Goal: Task Accomplishment & Management: Manage account settings

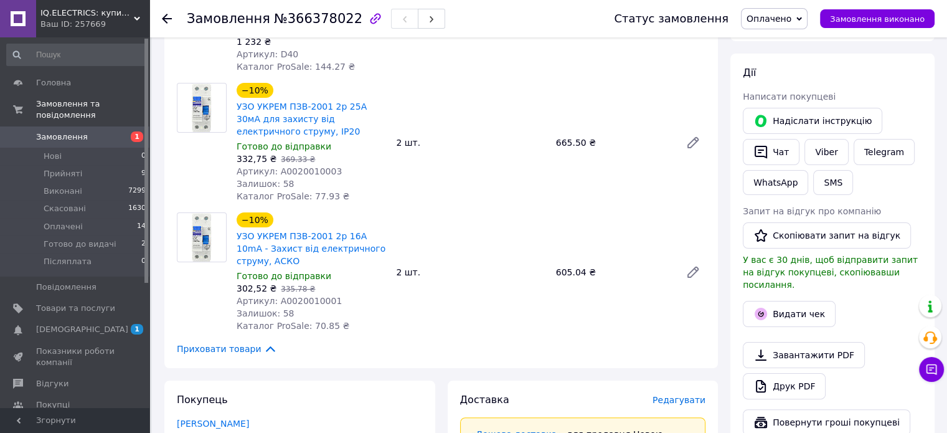
scroll to position [124, 0]
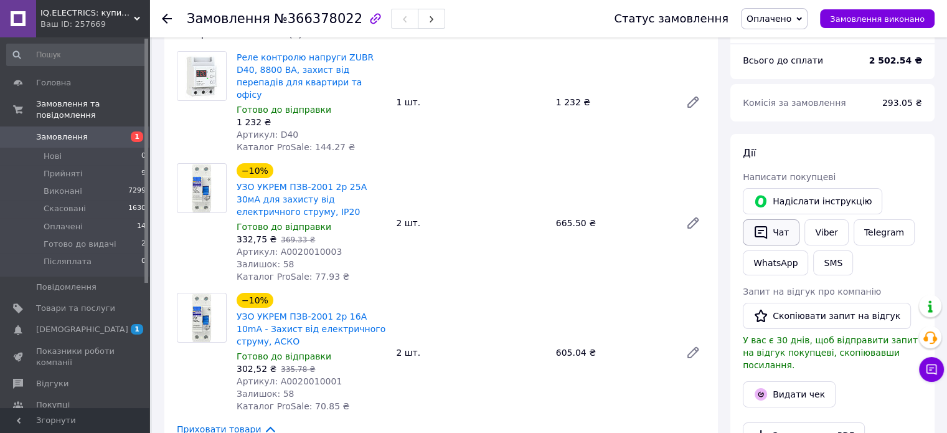
click at [772, 233] on button "Чат" at bounding box center [771, 232] width 57 height 26
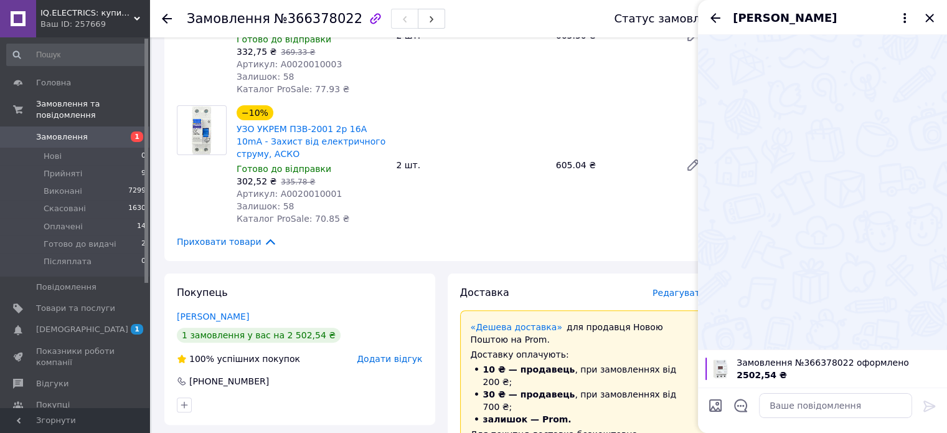
scroll to position [373, 0]
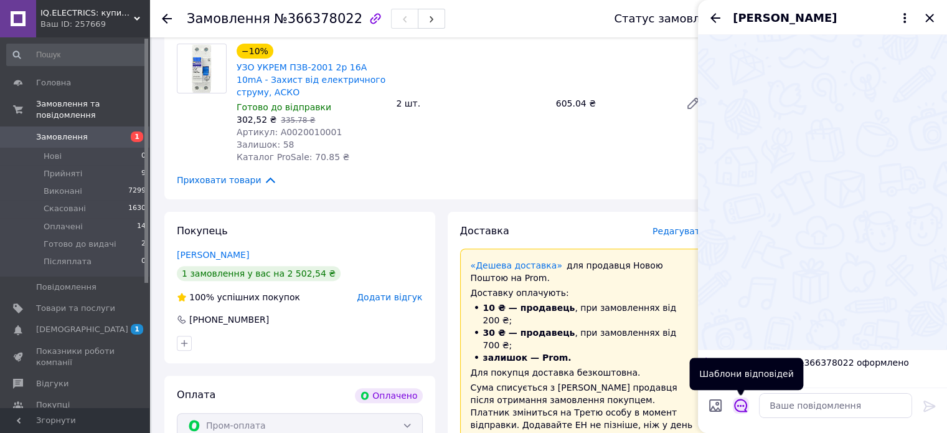
click at [742, 408] on icon "Відкрити шаблони відповідей" at bounding box center [741, 405] width 14 height 14
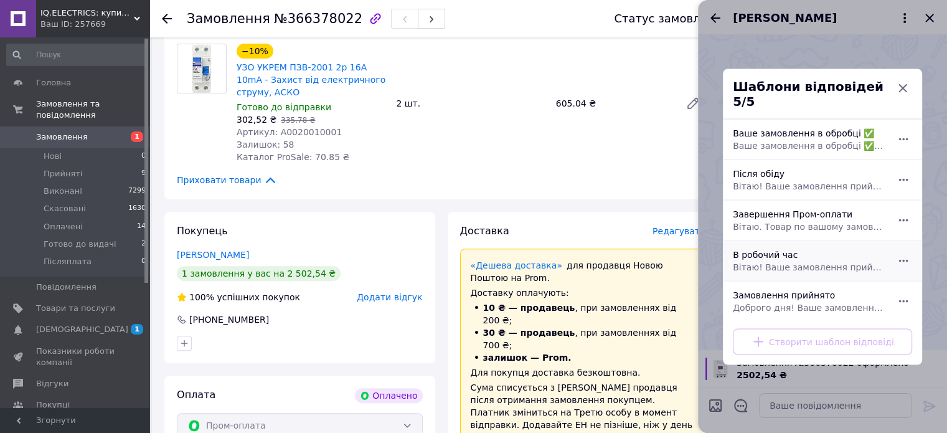
click at [747, 253] on div "В робочий час Вітаю! Ваше замовлення прийнято. Буде опрацьоване в робочий день …" at bounding box center [809, 260] width 162 height 35
type textarea "Вітаю! Ваше замовлення прийнято. Буде опрацьоване в робочий день після 09:30"
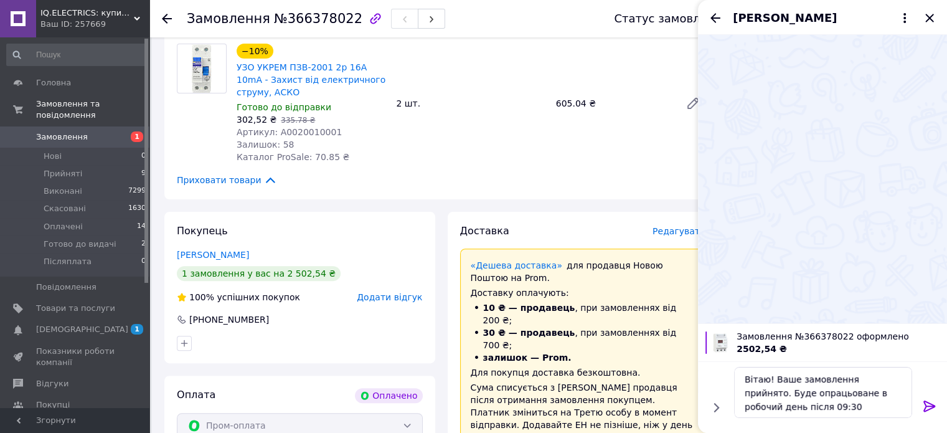
click at [926, 404] on icon at bounding box center [929, 405] width 15 height 15
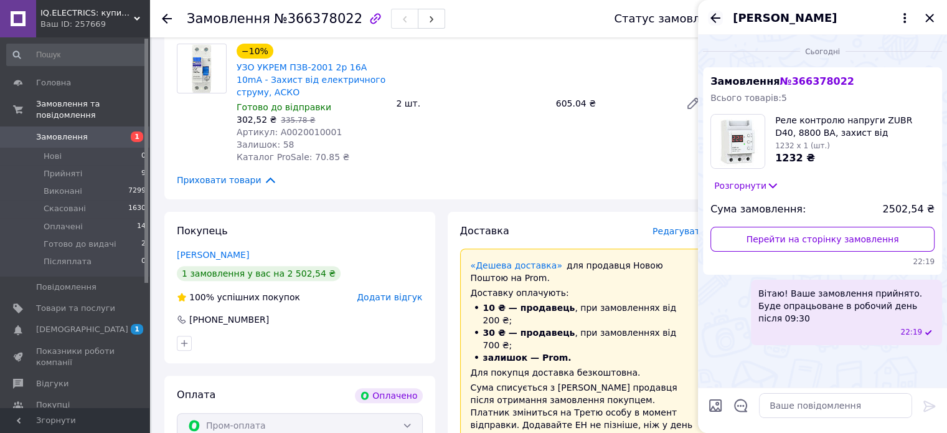
click at [721, 14] on icon "Назад" at bounding box center [715, 18] width 15 height 15
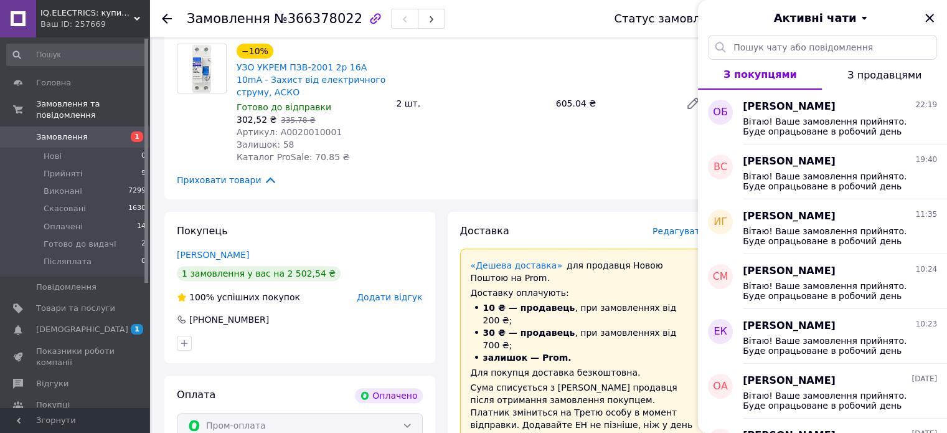
click at [927, 17] on icon "Закрити" at bounding box center [929, 18] width 15 height 15
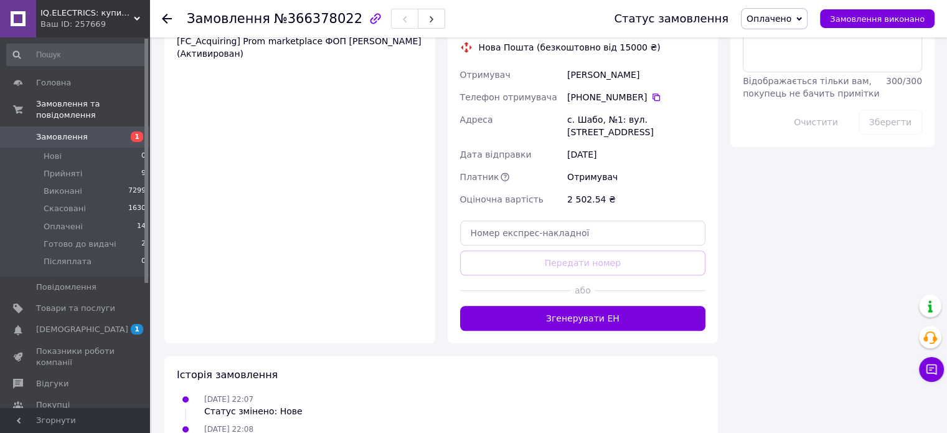
scroll to position [808, 0]
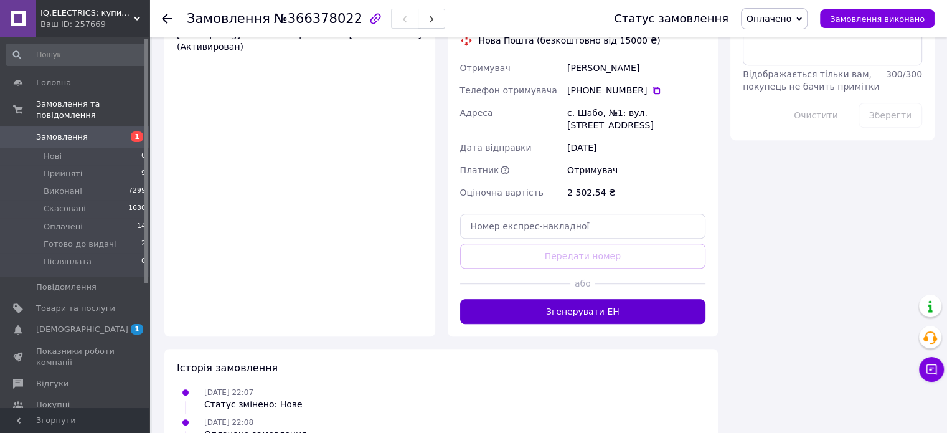
click at [491, 299] on button "Згенерувати ЕН" at bounding box center [583, 311] width 246 height 25
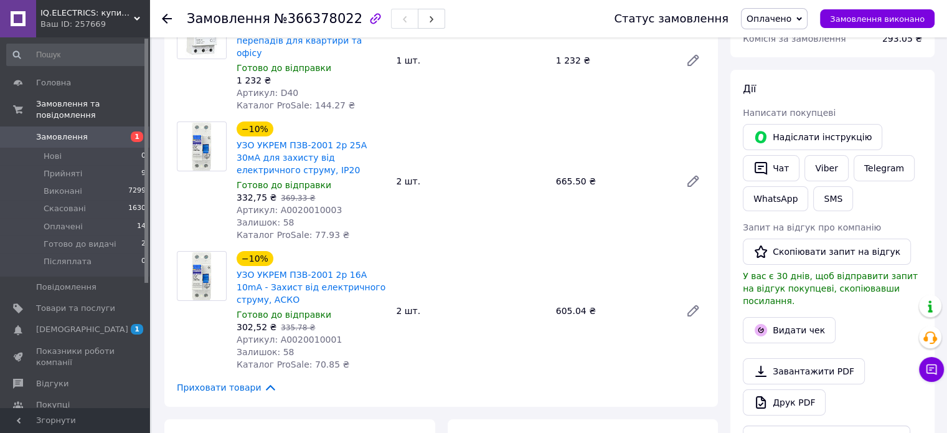
scroll to position [123, 0]
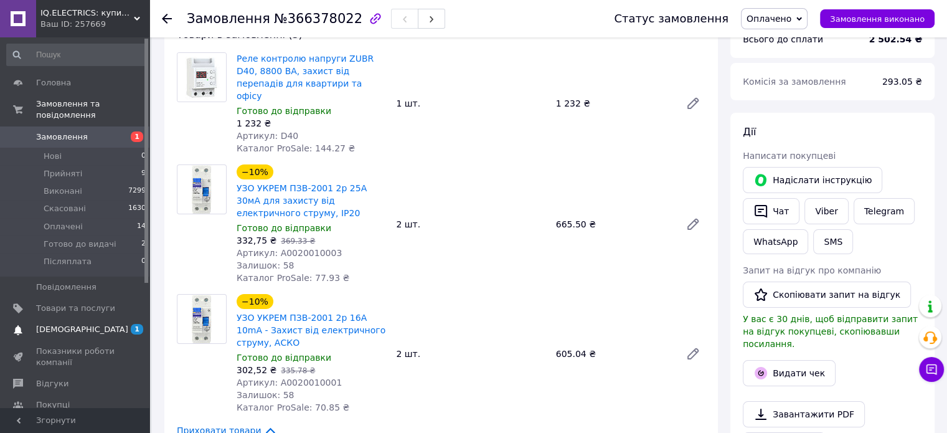
click at [44, 324] on span "[DEMOGRAPHIC_DATA]" at bounding box center [82, 329] width 92 height 11
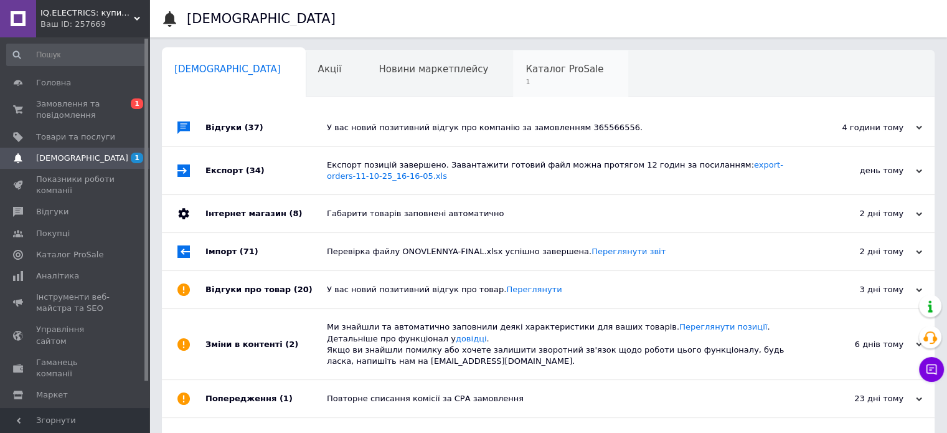
click at [525, 72] on span "Каталог ProSale" at bounding box center [564, 68] width 78 height 11
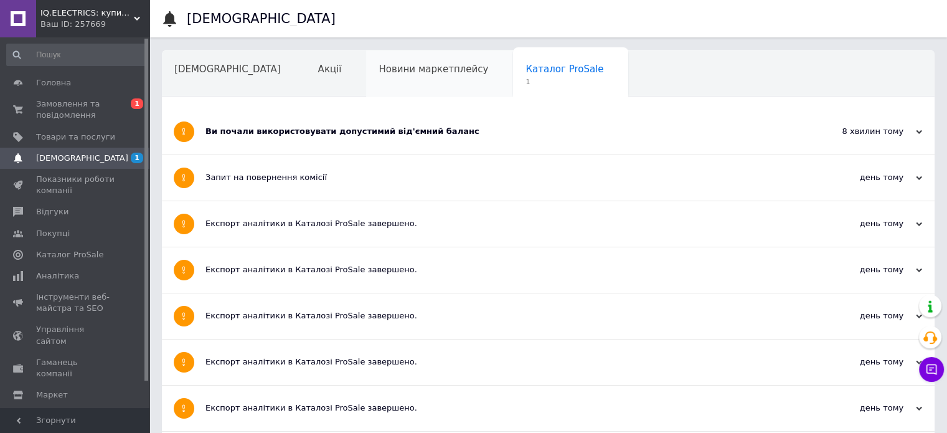
click at [393, 72] on span "Новини маркетплейсу" at bounding box center [433, 68] width 110 height 11
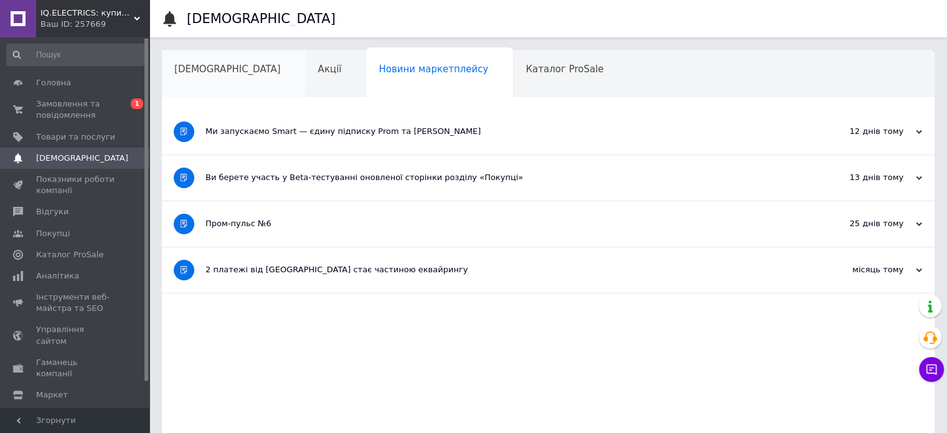
click at [195, 70] on span "[DEMOGRAPHIC_DATA]" at bounding box center [227, 68] width 106 height 11
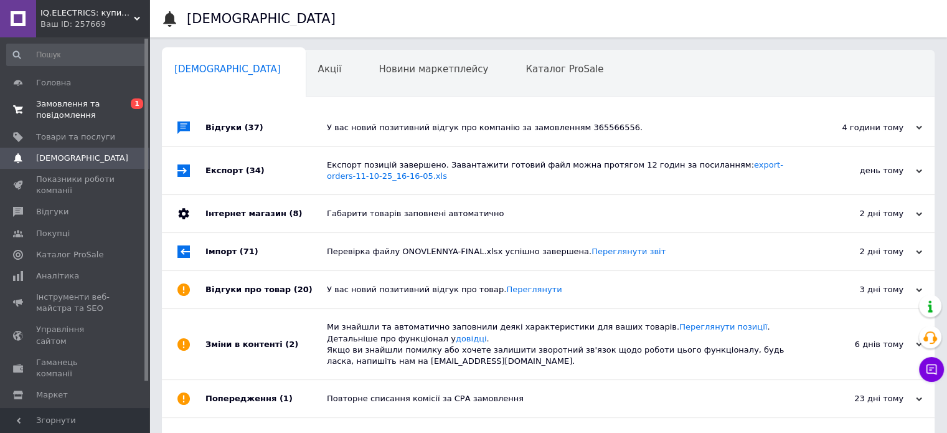
click at [57, 110] on span "Замовлення та повідомлення" at bounding box center [75, 109] width 79 height 22
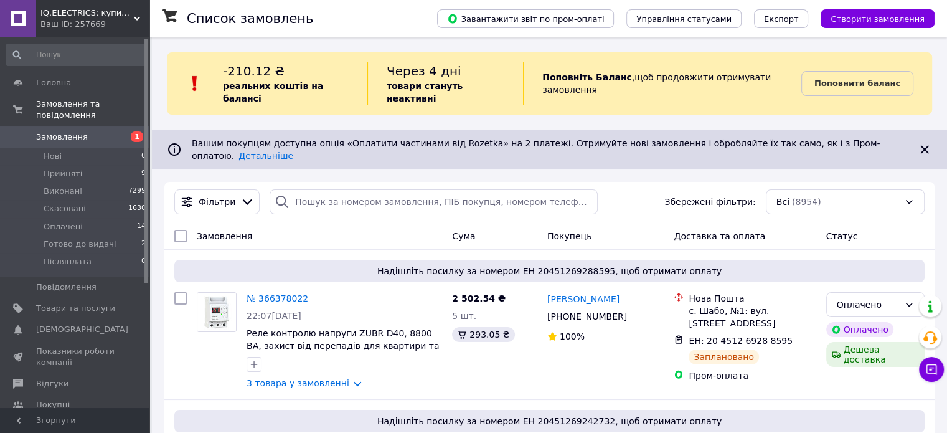
click at [54, 238] on span "Готово до видачі" at bounding box center [80, 243] width 73 height 11
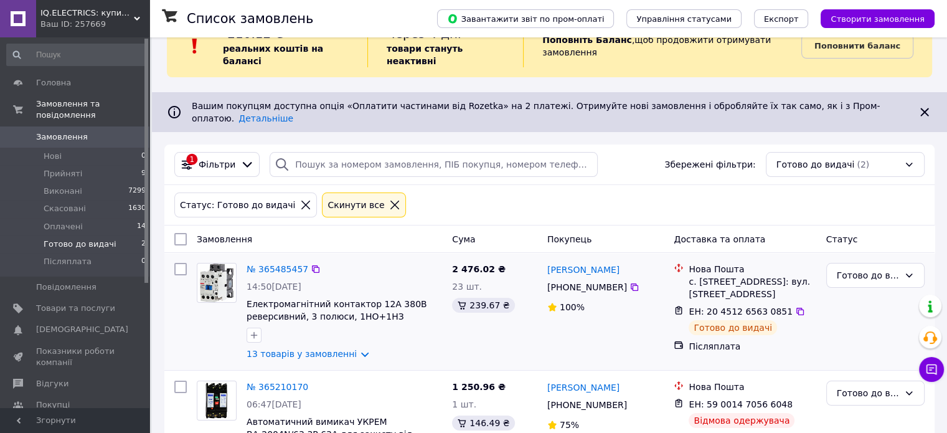
scroll to position [66, 0]
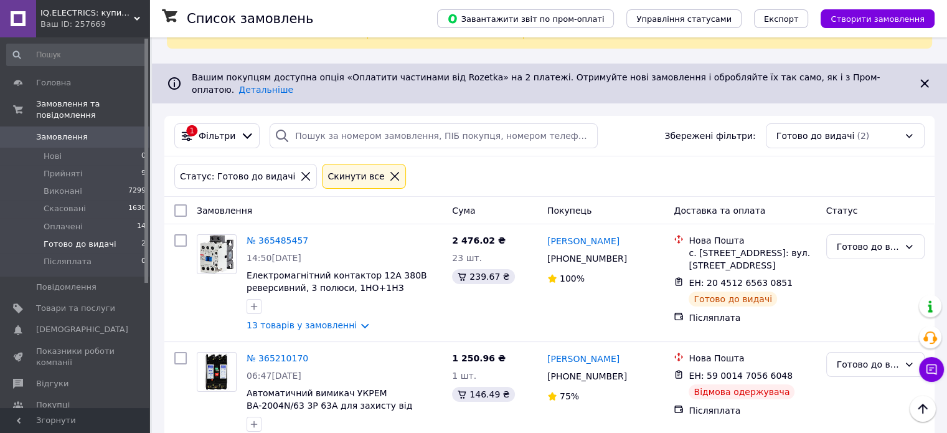
click at [327, 169] on div "Cкинути все" at bounding box center [356, 176] width 62 height 14
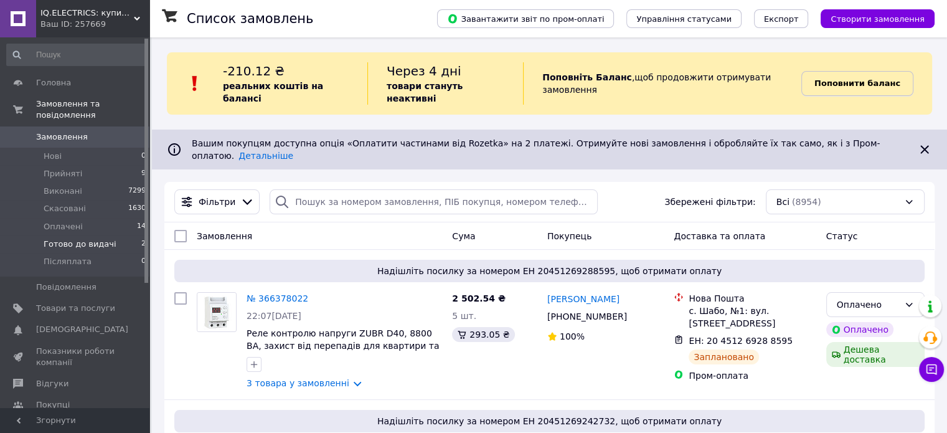
click at [821, 77] on link "Поповнити баланс" at bounding box center [857, 83] width 112 height 25
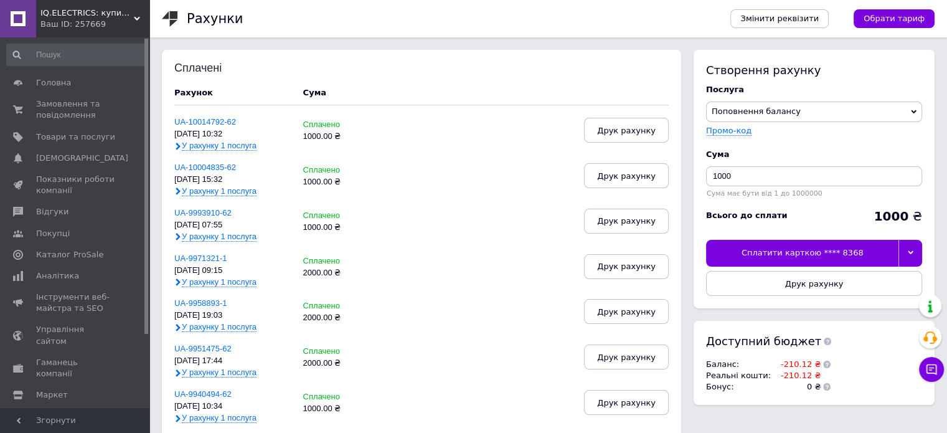
click at [829, 256] on div "Сплатити карткою **** 8368" at bounding box center [802, 253] width 192 height 26
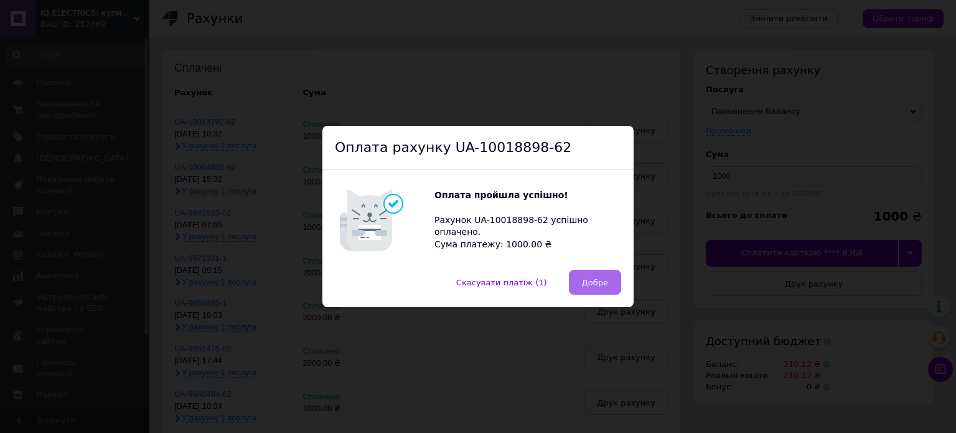
click at [589, 276] on button "Добре" at bounding box center [595, 282] width 52 height 25
